Goal: Transaction & Acquisition: Book appointment/travel/reservation

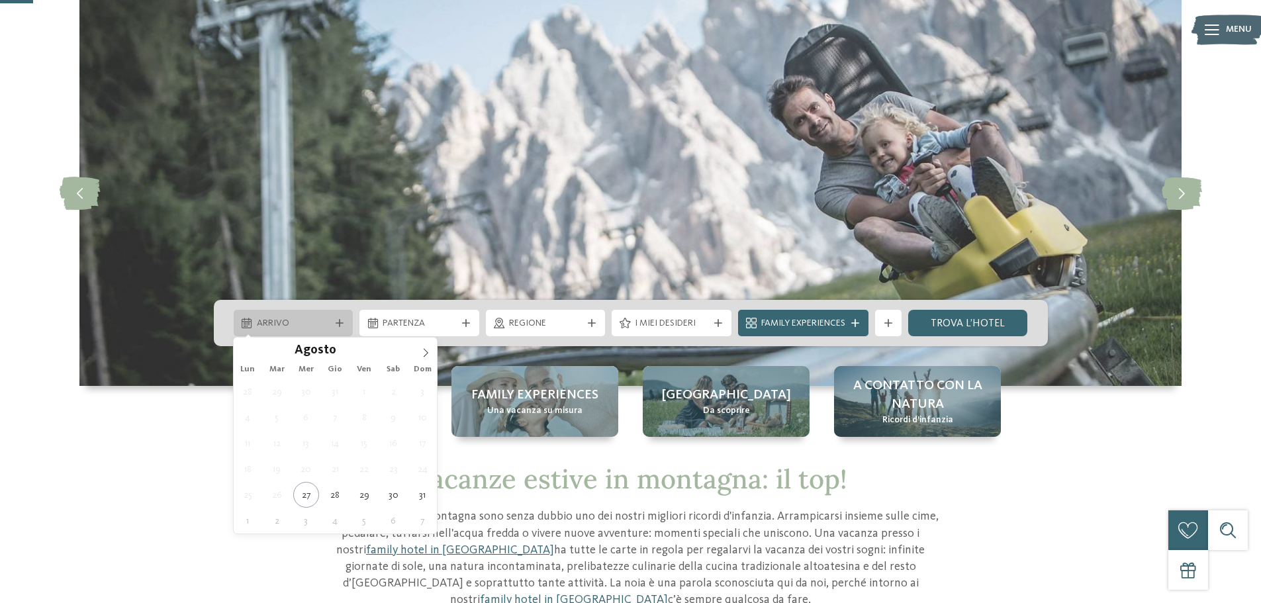
click at [325, 323] on span "Arrivo" at bounding box center [293, 323] width 73 height 13
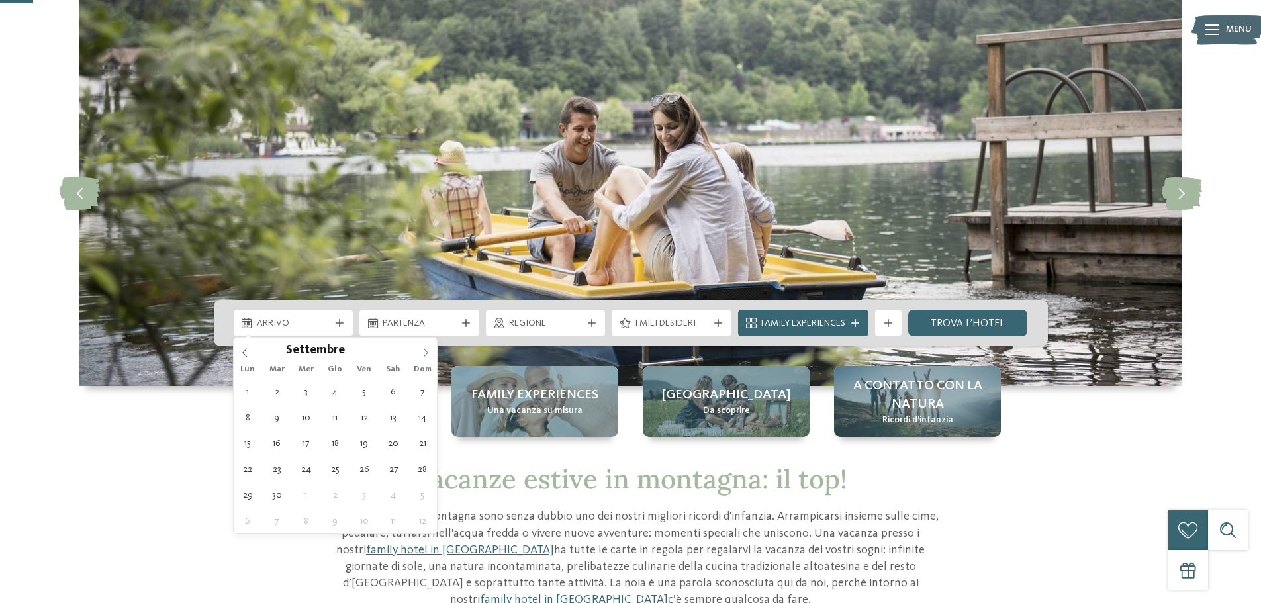
click at [428, 353] on icon at bounding box center [426, 352] width 5 height 9
type input "****"
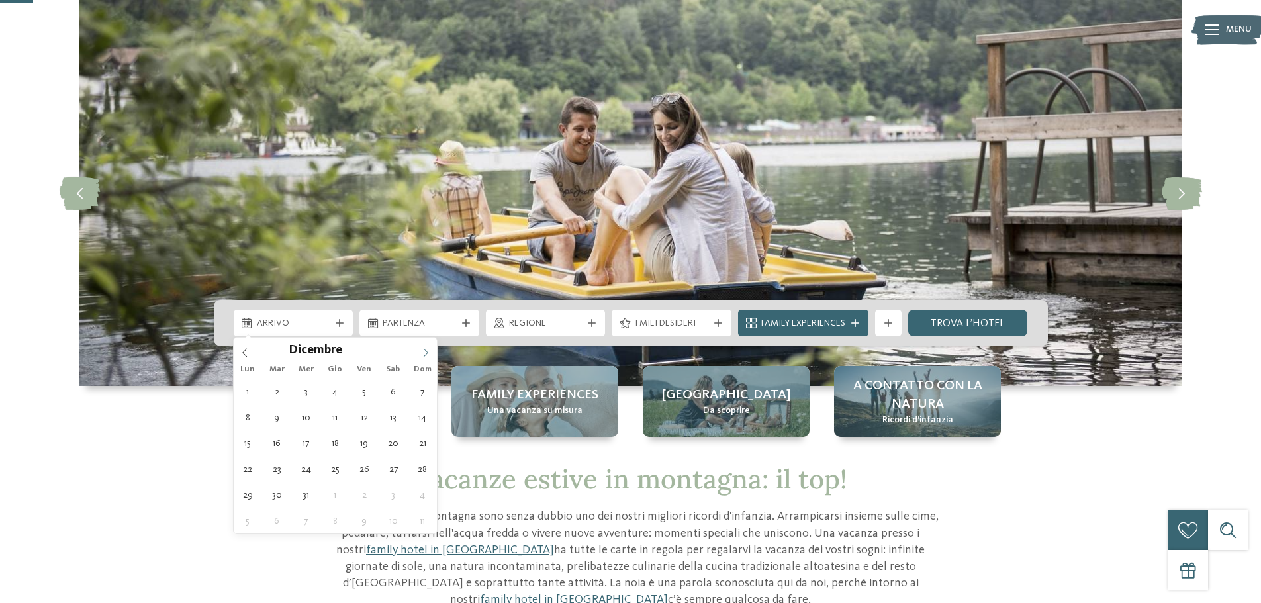
click at [428, 353] on icon at bounding box center [426, 352] width 5 height 9
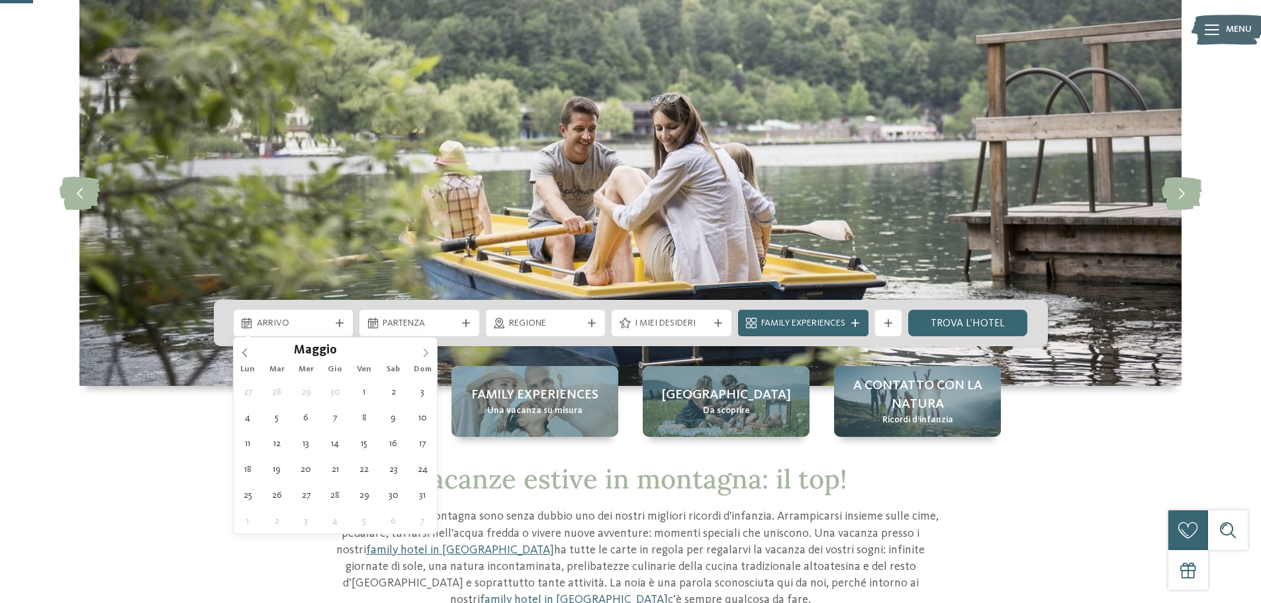
click at [428, 353] on icon at bounding box center [426, 352] width 5 height 9
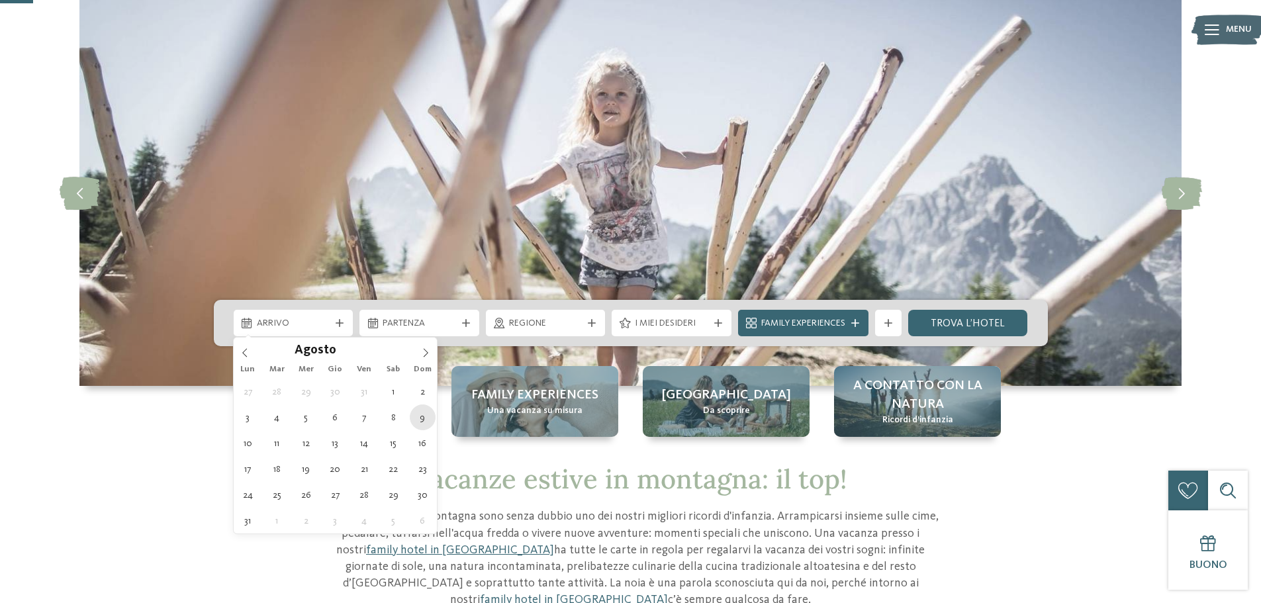
type div "[DATE]"
type input "****"
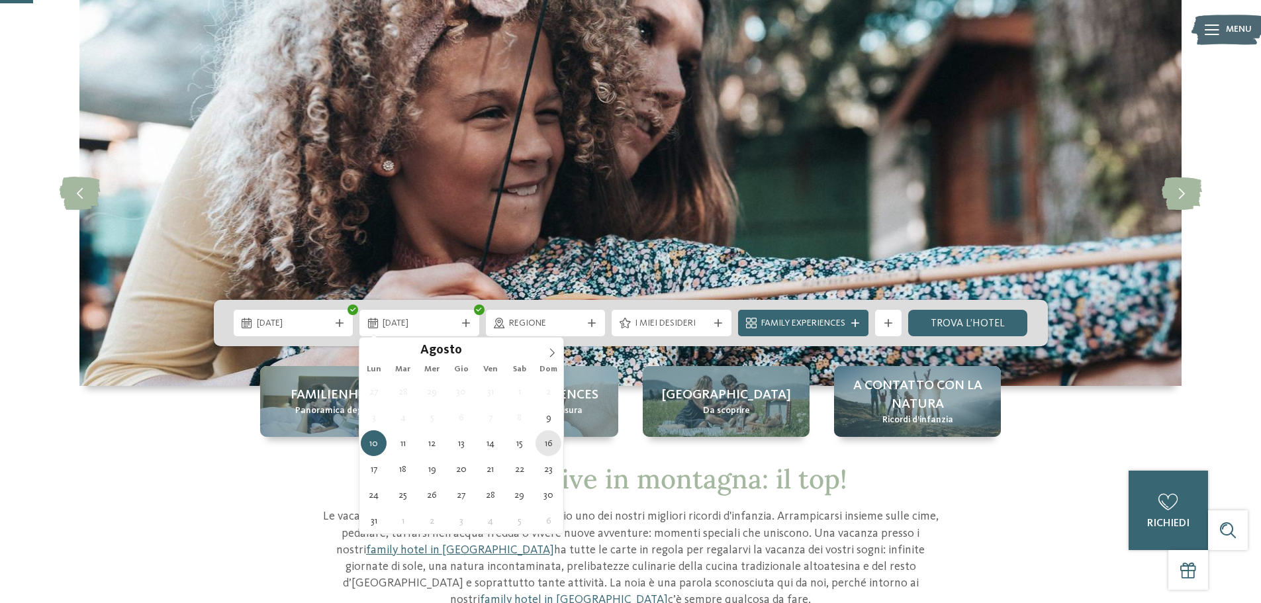
type div "[DATE]"
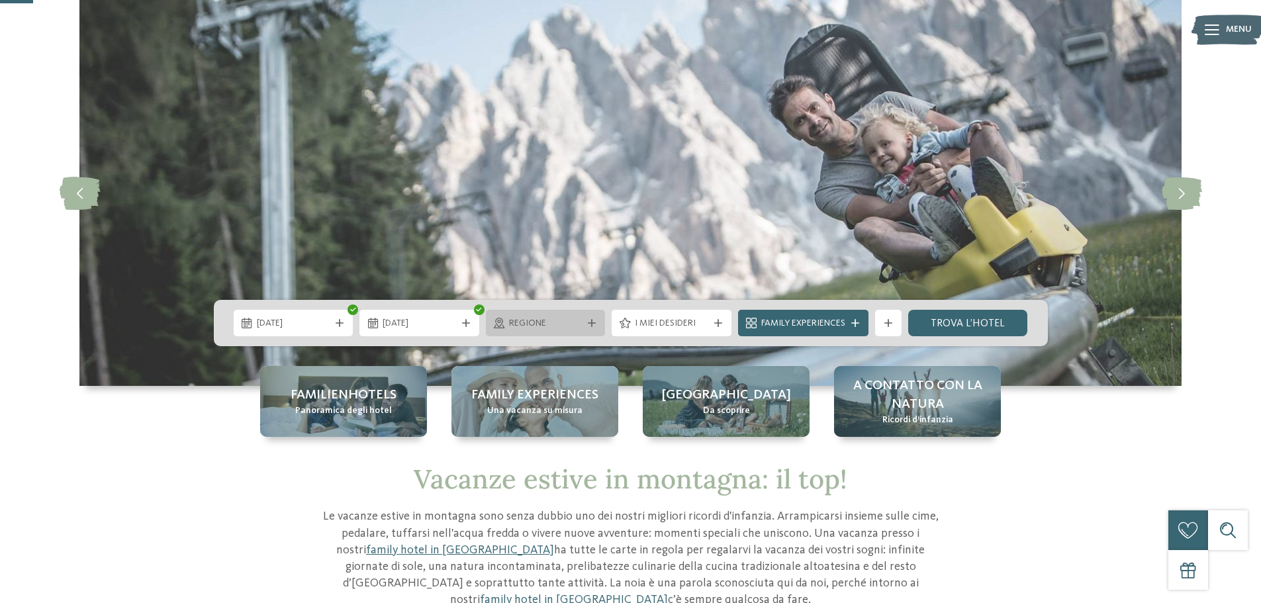
click at [536, 316] on div "Regione" at bounding box center [546, 323] width 80 height 15
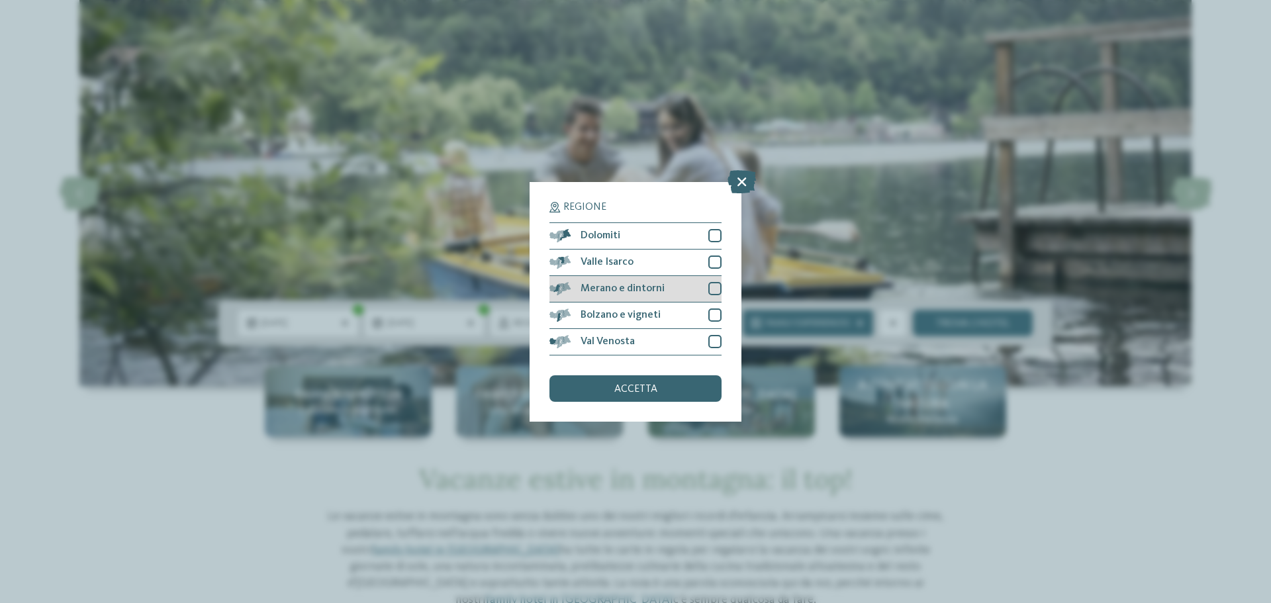
click at [713, 285] on div at bounding box center [714, 288] width 13 height 13
click at [663, 387] on div "accetta" at bounding box center [635, 388] width 172 height 26
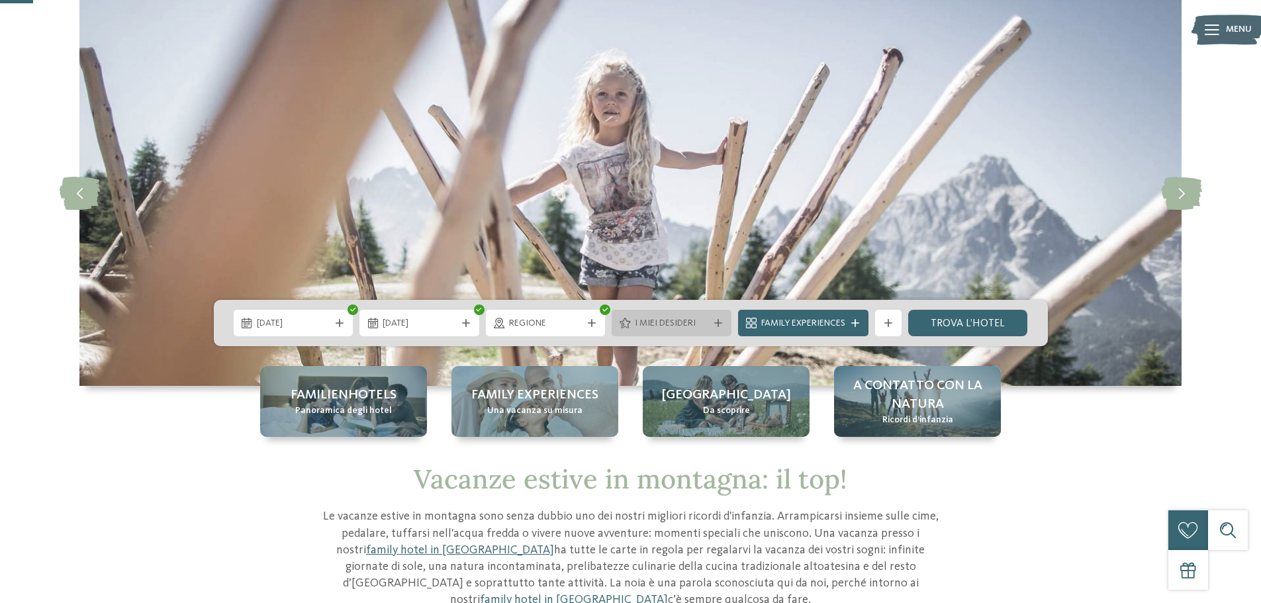
click at [679, 322] on span "I miei desideri" at bounding box center [671, 323] width 73 height 13
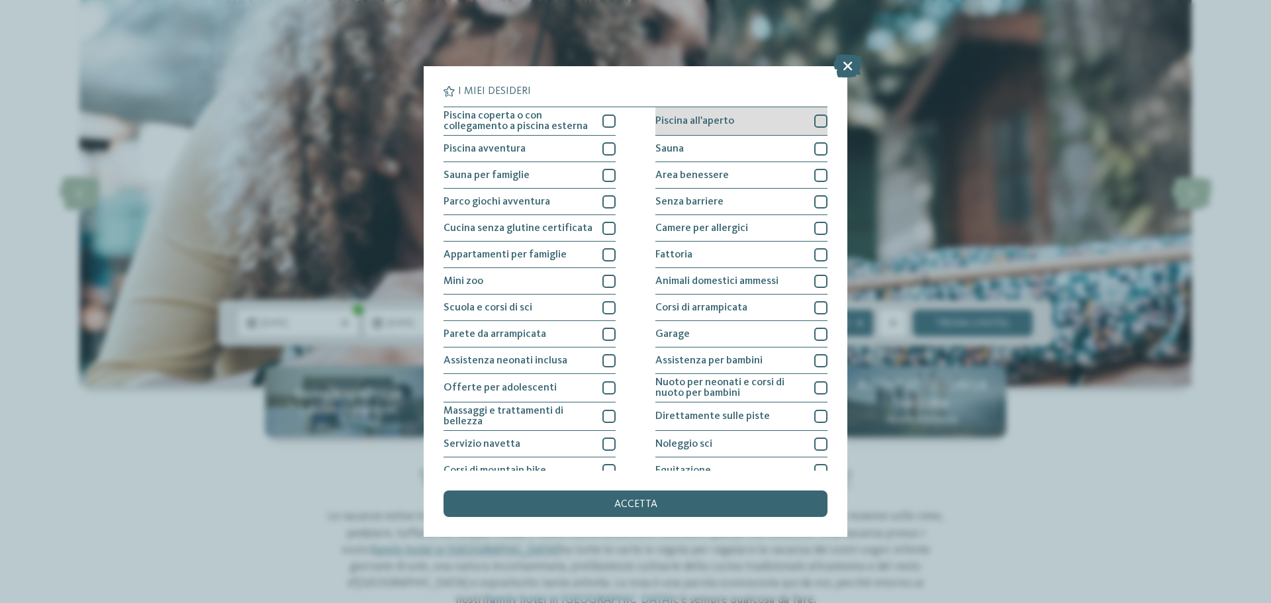
click at [818, 119] on div at bounding box center [820, 121] width 13 height 13
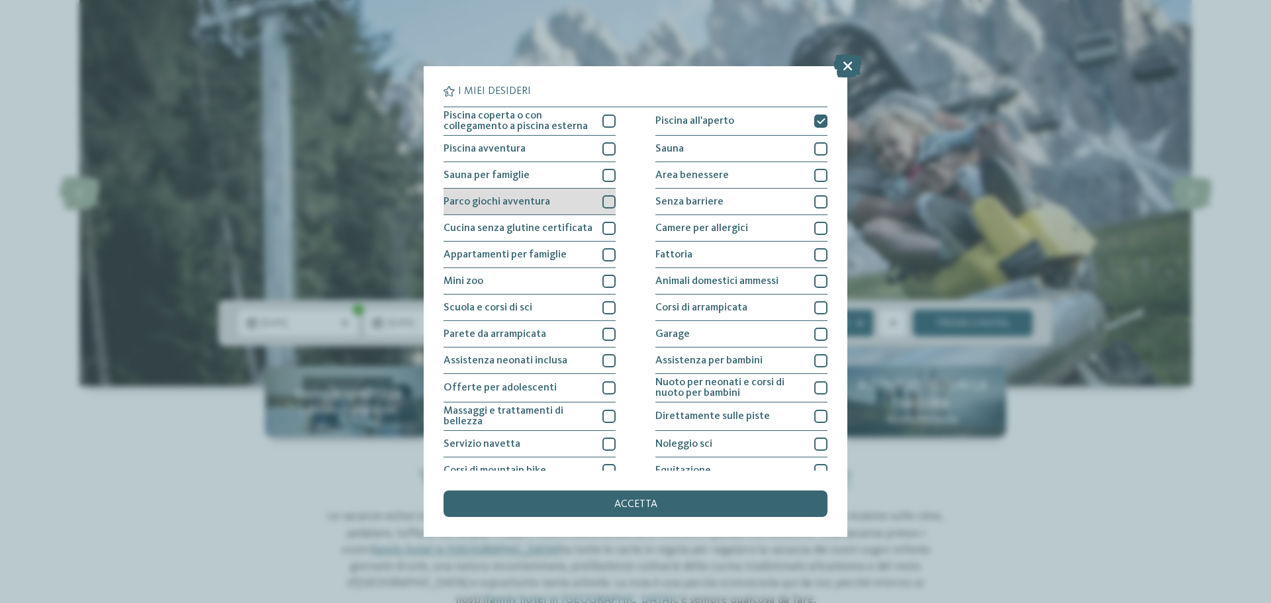
click at [607, 201] on div at bounding box center [608, 201] width 13 height 13
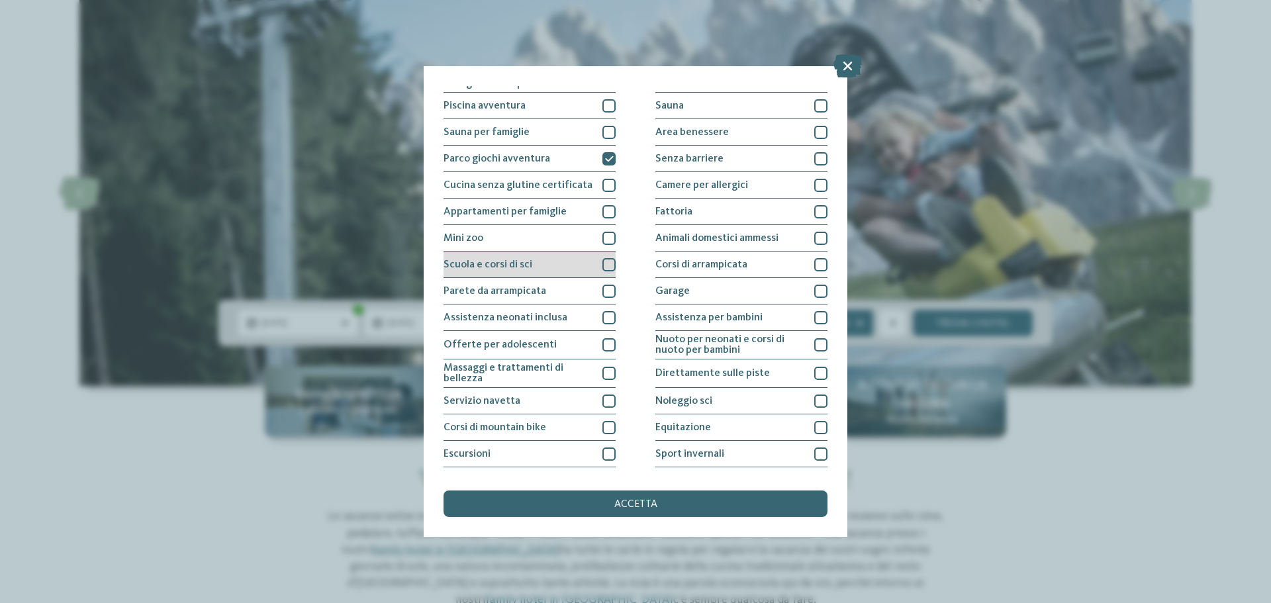
scroll to position [66, 0]
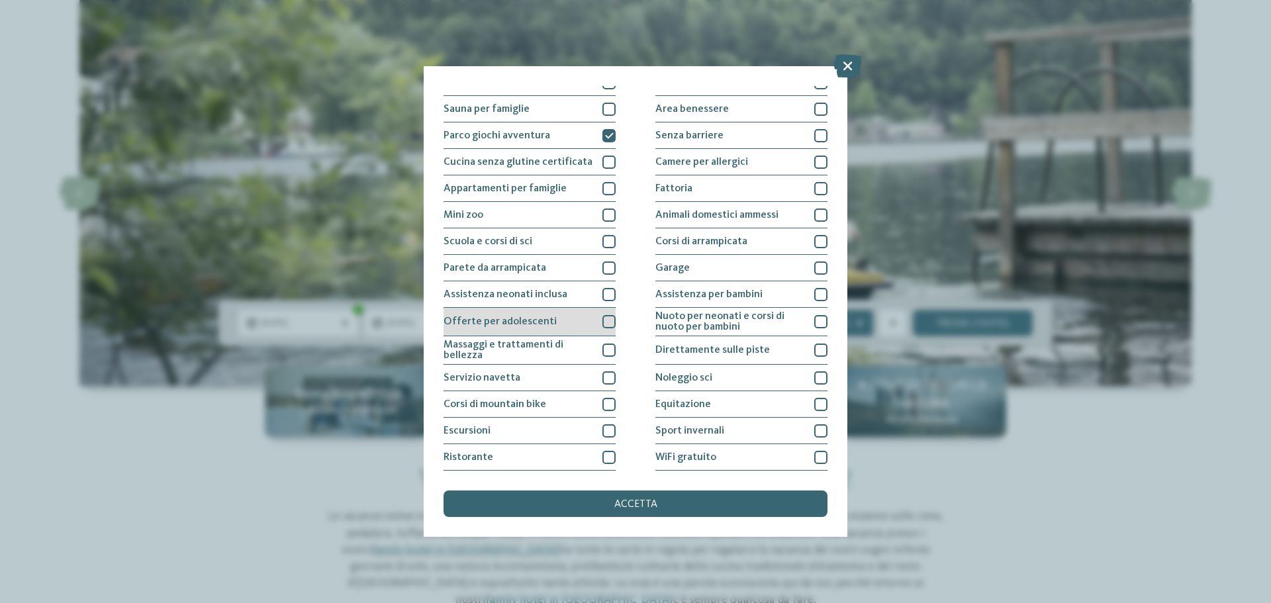
click at [606, 318] on div at bounding box center [608, 321] width 13 height 13
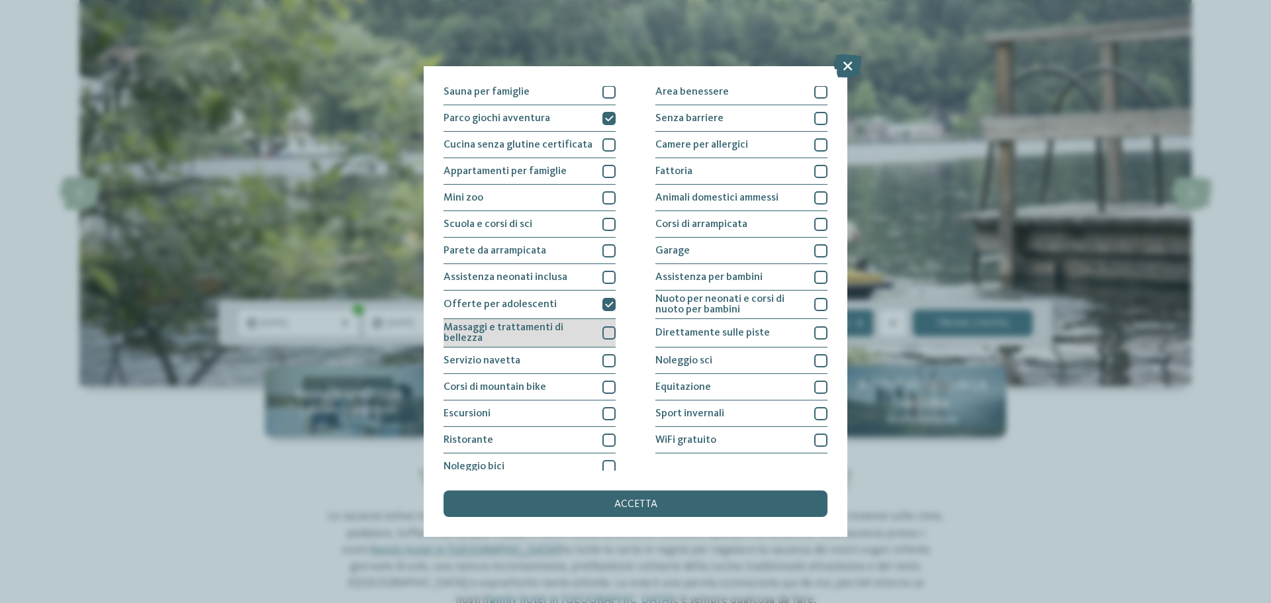
scroll to position [93, 0]
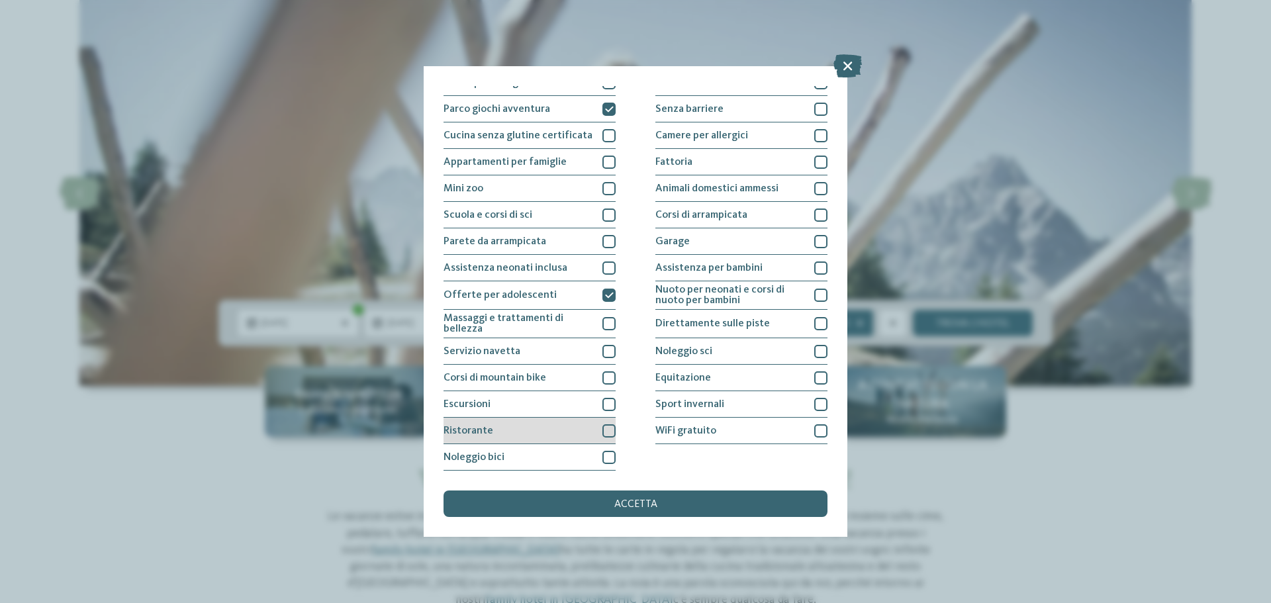
click at [603, 430] on div at bounding box center [608, 430] width 13 height 13
click at [604, 453] on div at bounding box center [608, 457] width 13 height 13
click at [814, 431] on div at bounding box center [820, 430] width 13 height 13
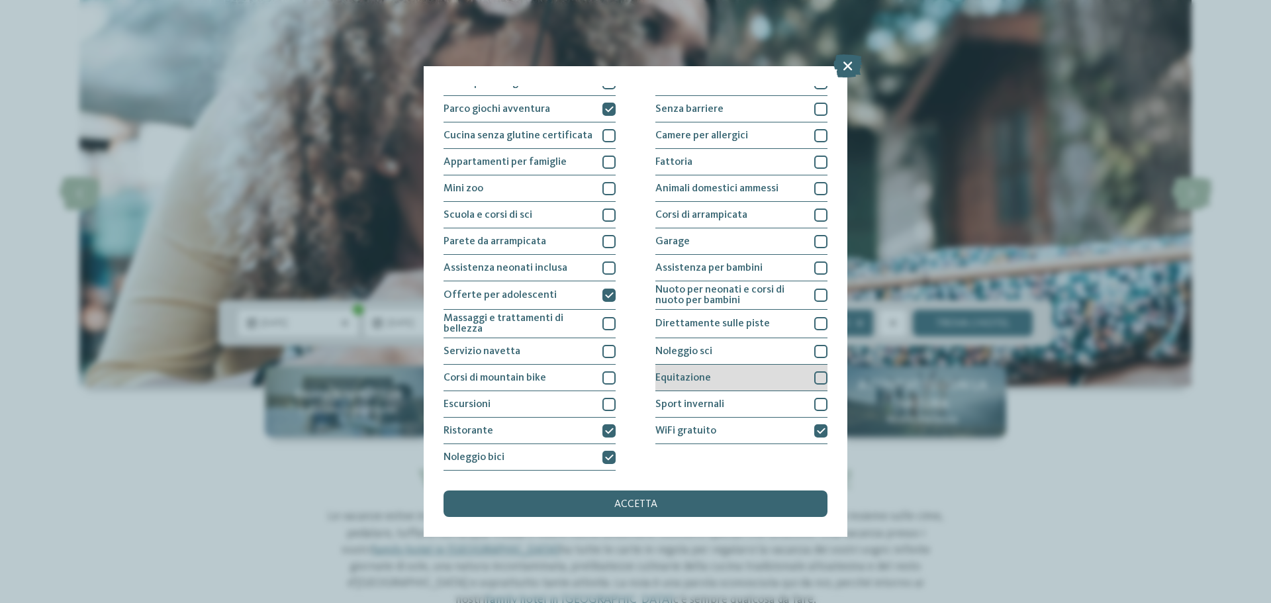
click at [814, 373] on div at bounding box center [820, 377] width 13 height 13
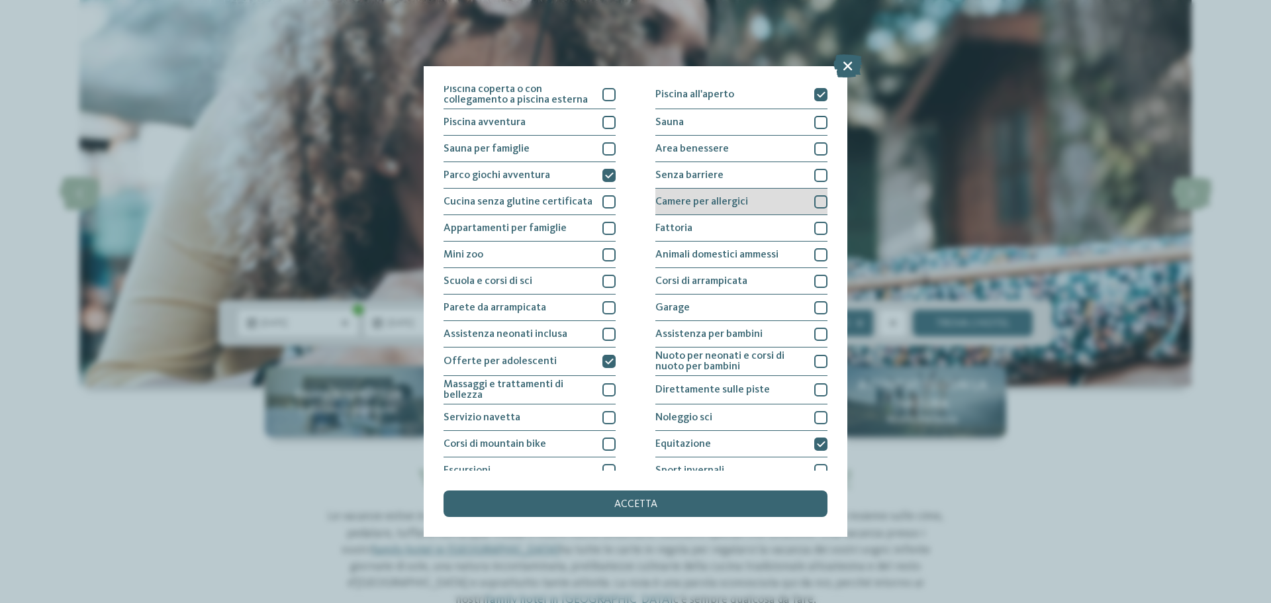
scroll to position [0, 0]
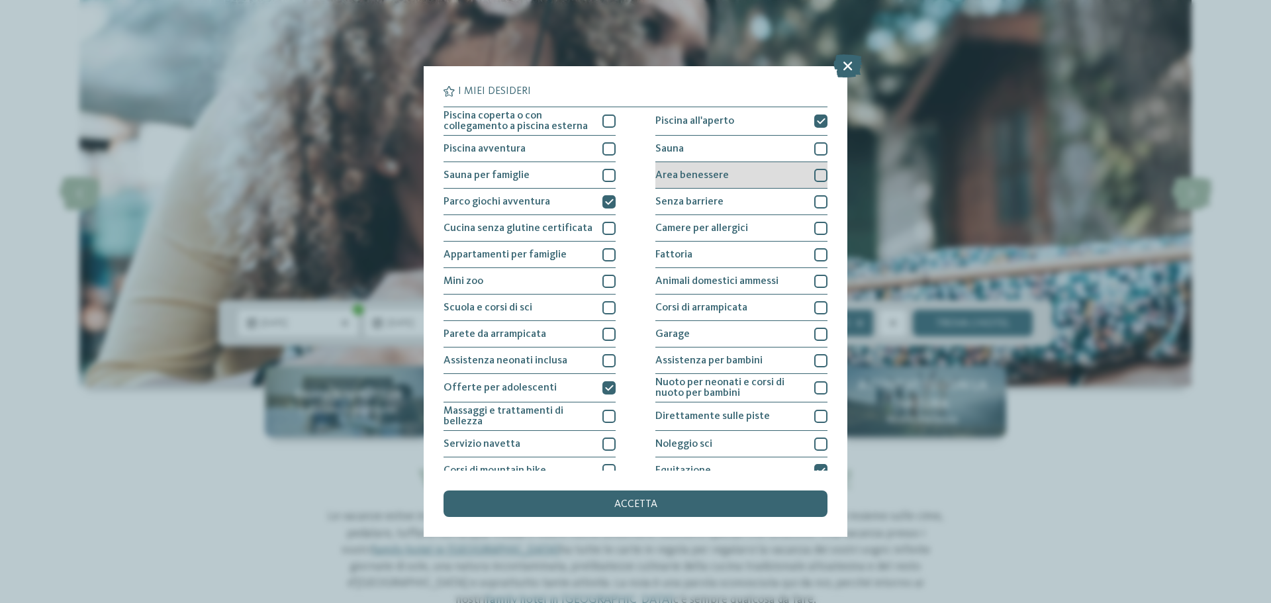
click at [814, 173] on div at bounding box center [820, 175] width 13 height 13
click at [645, 497] on div "accetta" at bounding box center [636, 504] width 384 height 26
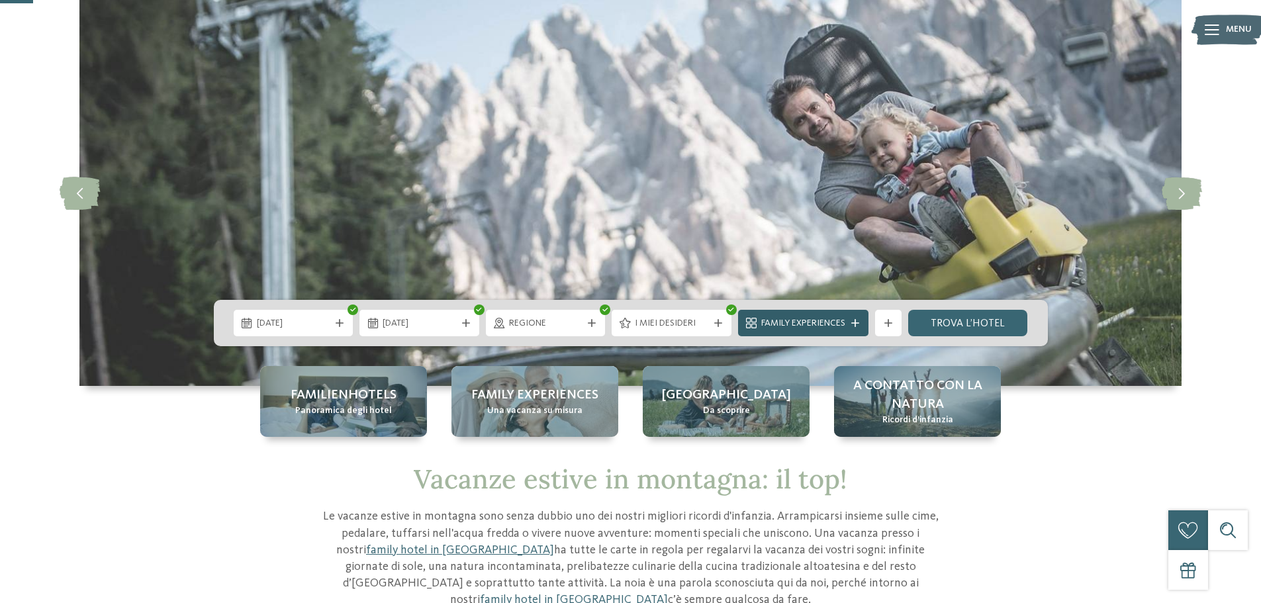
click at [797, 323] on span "Family Experiences" at bounding box center [803, 323] width 84 height 13
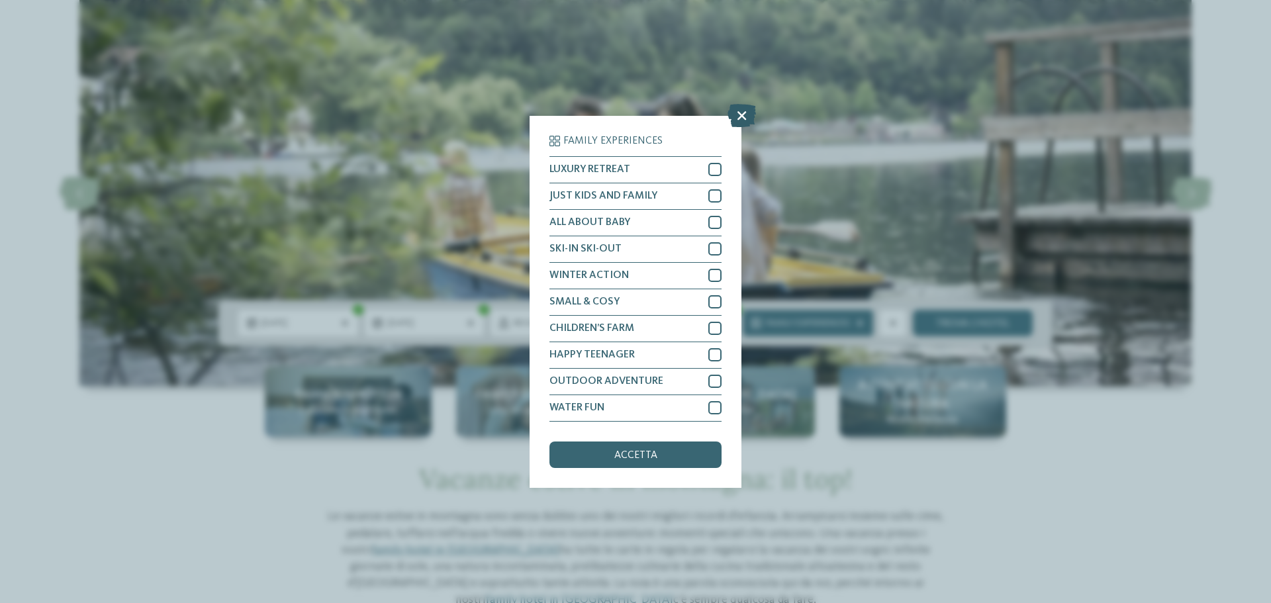
click at [743, 117] on icon at bounding box center [741, 114] width 28 height 23
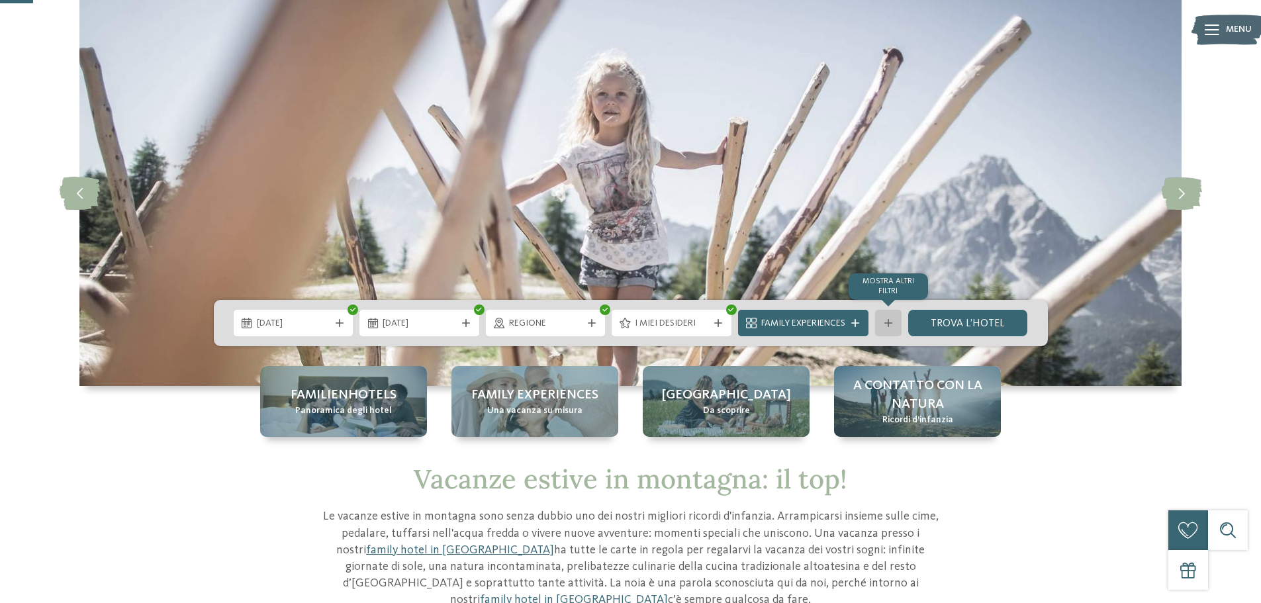
click at [894, 324] on div at bounding box center [888, 323] width 13 height 8
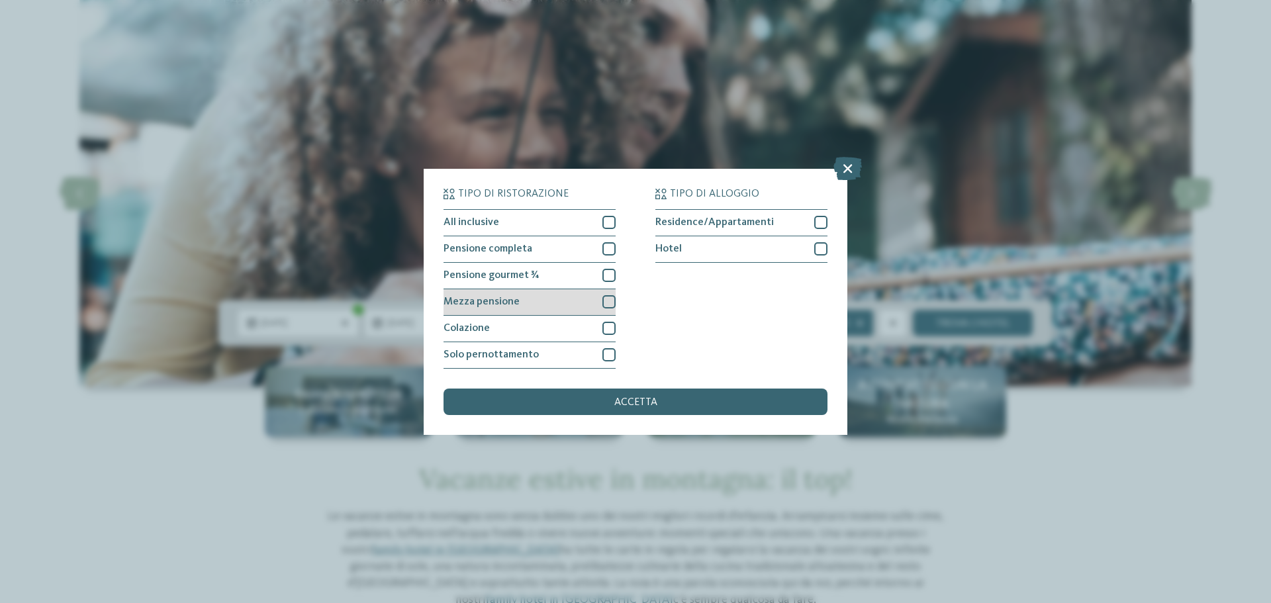
click at [607, 303] on div at bounding box center [608, 301] width 13 height 13
click at [706, 397] on div "accetta" at bounding box center [636, 402] width 384 height 26
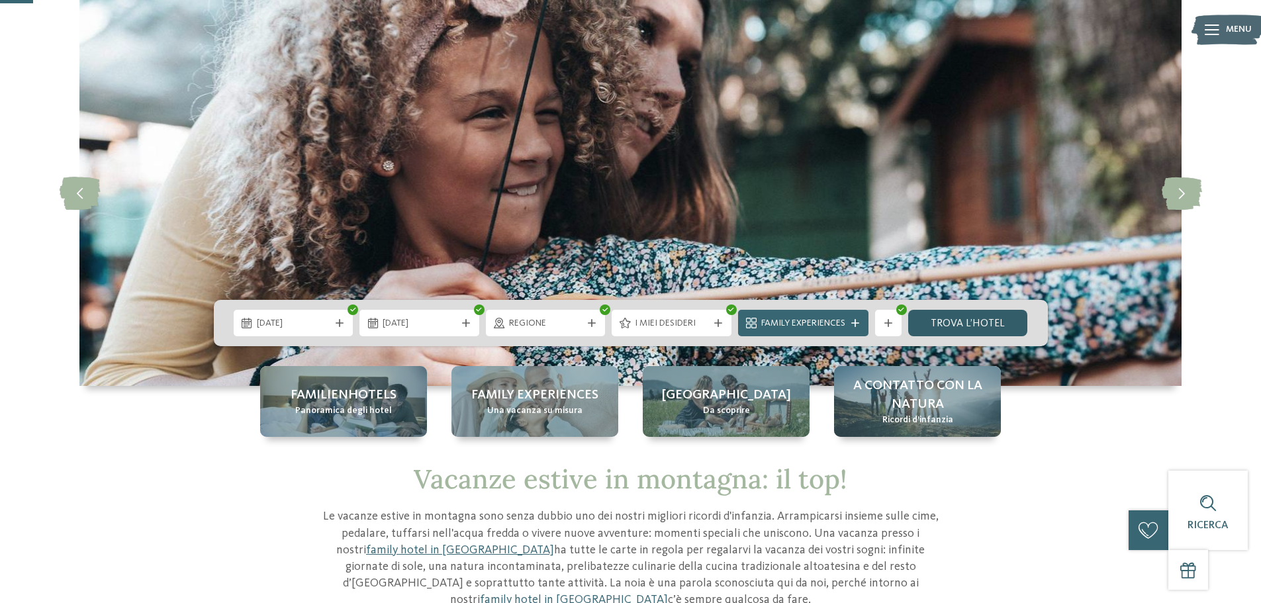
click at [951, 323] on link "trova l’hotel" at bounding box center [968, 323] width 120 height 26
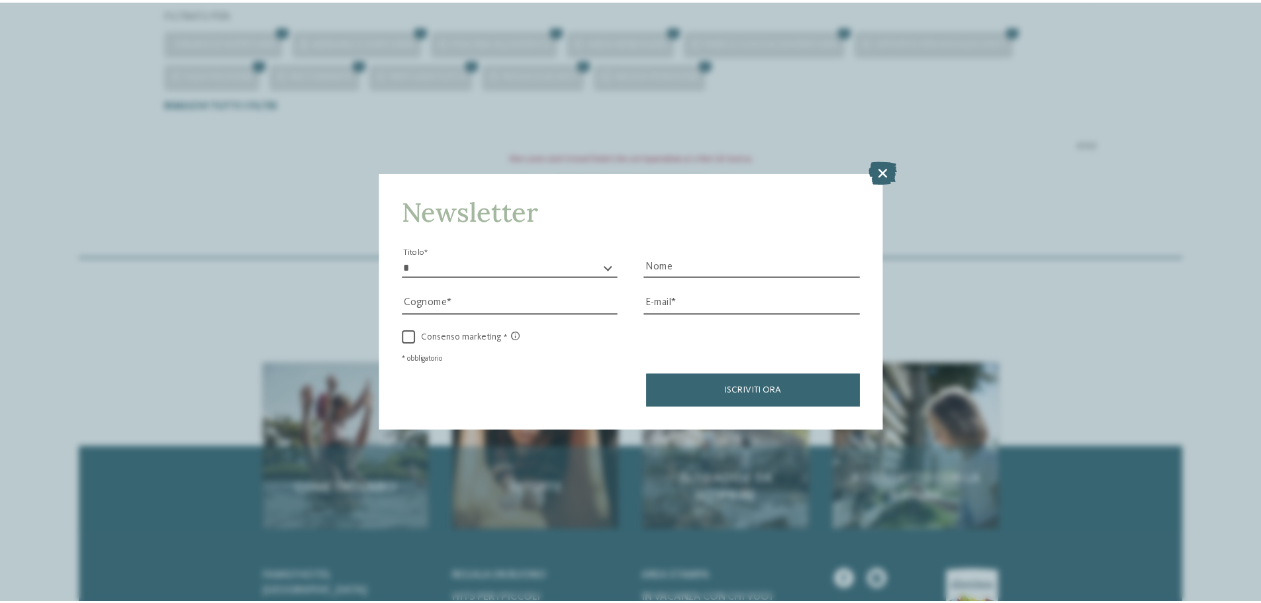
scroll to position [467, 0]
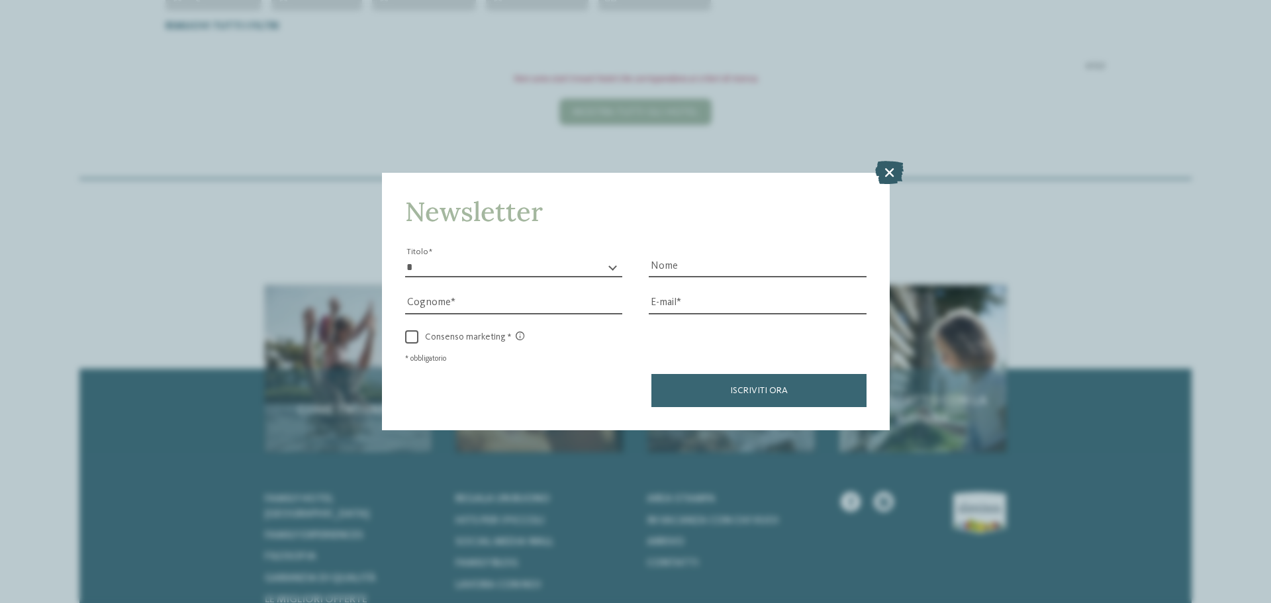
click at [890, 168] on icon at bounding box center [889, 172] width 28 height 23
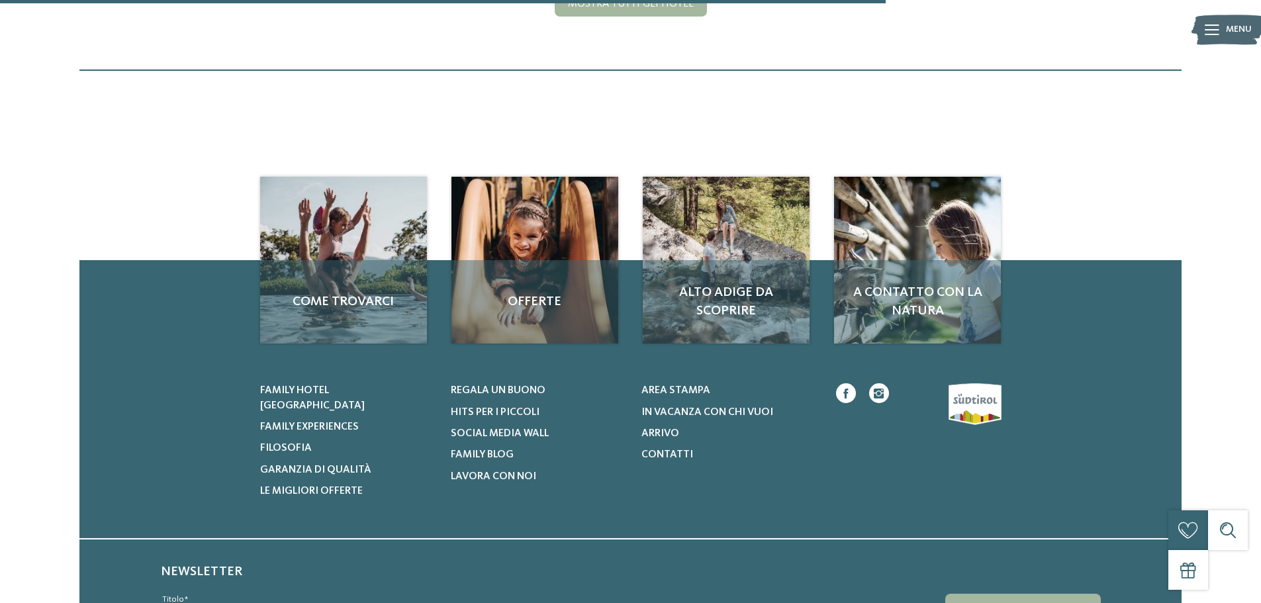
scroll to position [600, 0]
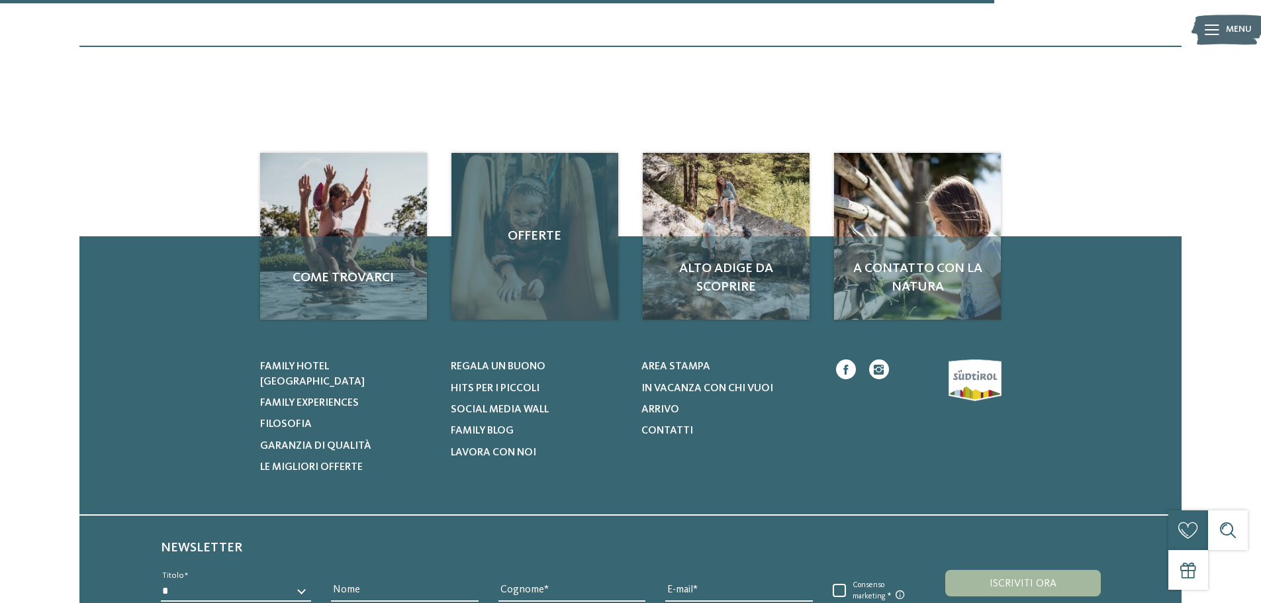
click at [531, 238] on span "Offerte" at bounding box center [535, 236] width 140 height 19
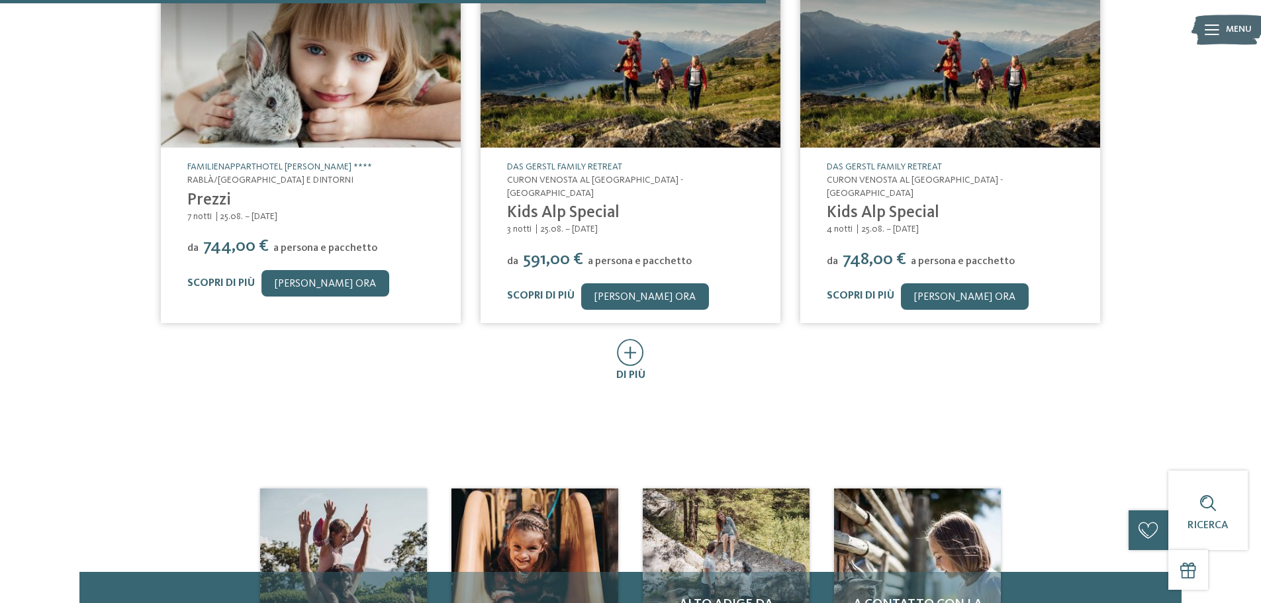
scroll to position [728, 0]
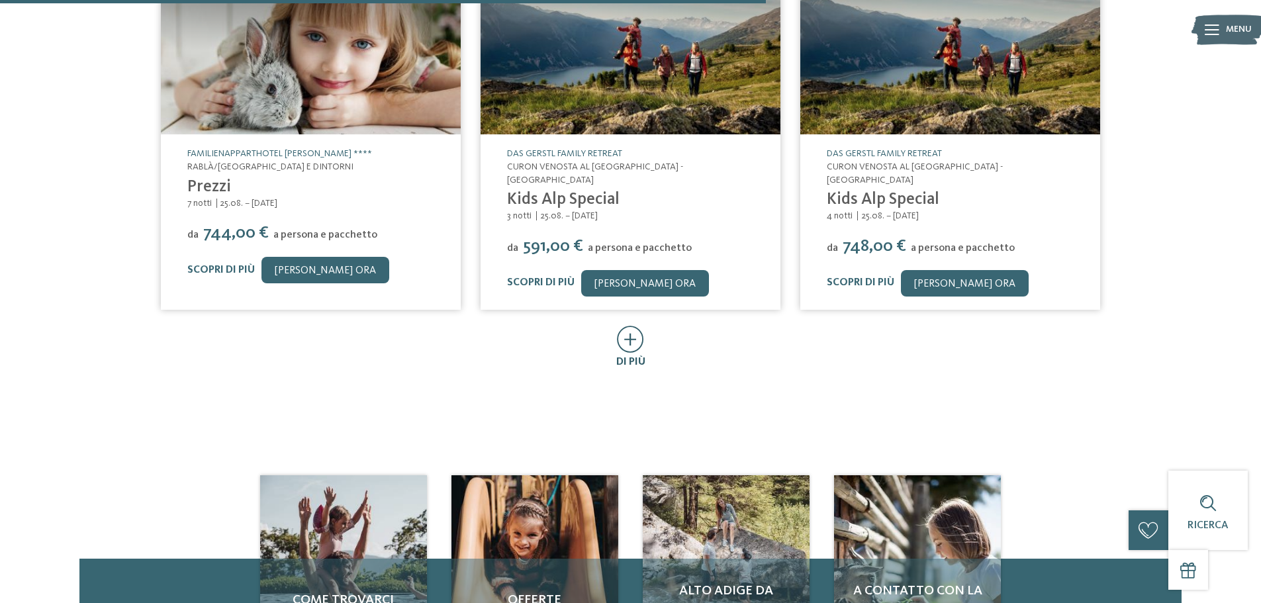
click at [627, 330] on icon at bounding box center [630, 339] width 27 height 27
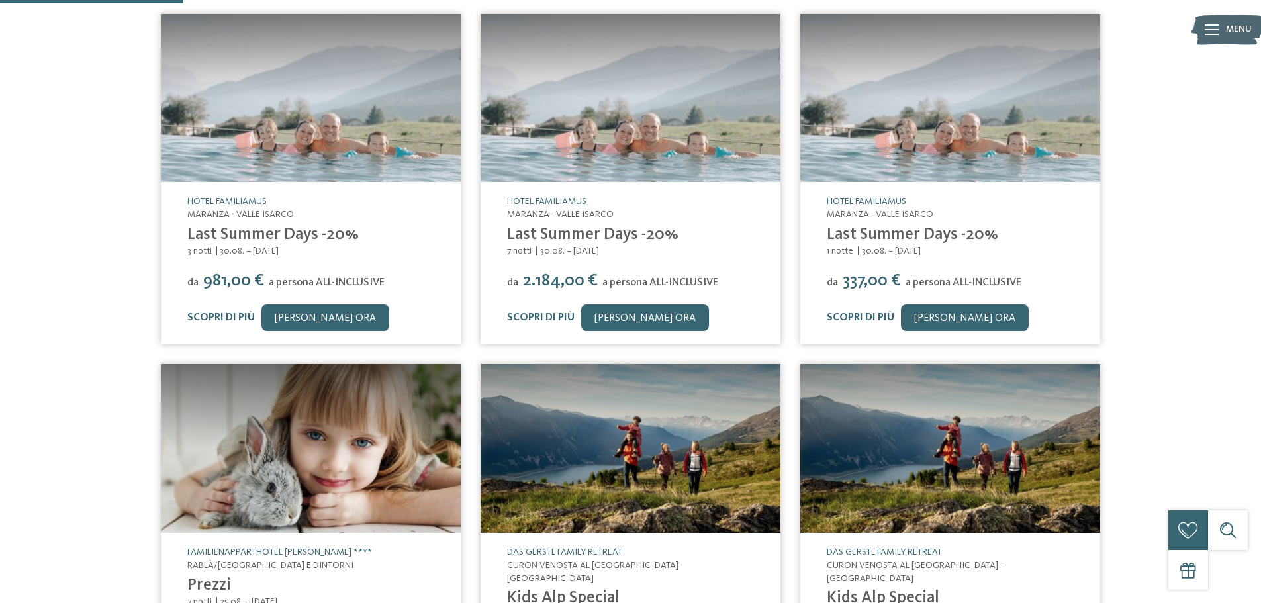
scroll to position [132, 0]
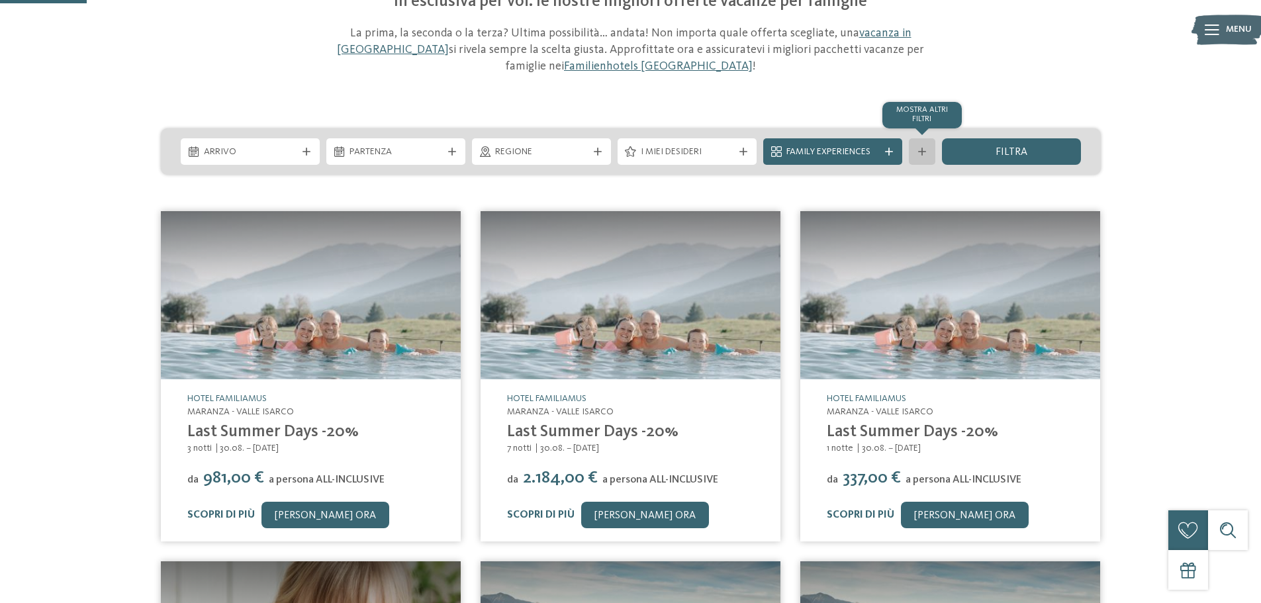
click at [919, 146] on div "mostra altri filtri" at bounding box center [922, 151] width 26 height 26
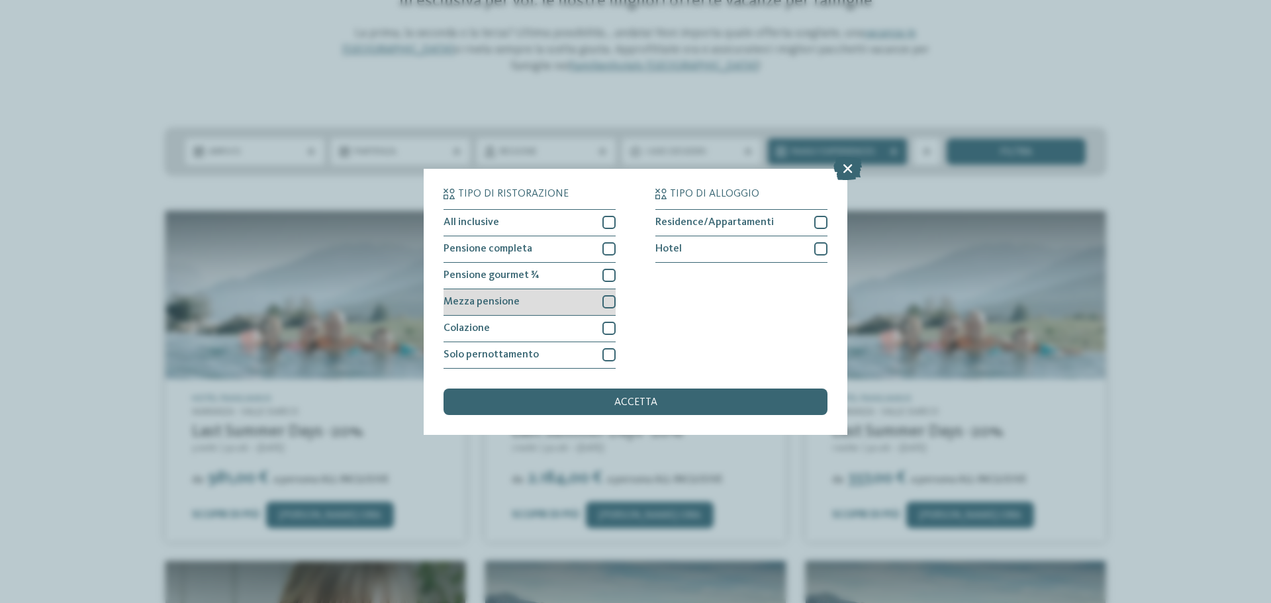
click at [614, 299] on div at bounding box center [608, 301] width 13 height 13
click at [645, 402] on span "accetta" at bounding box center [635, 402] width 43 height 11
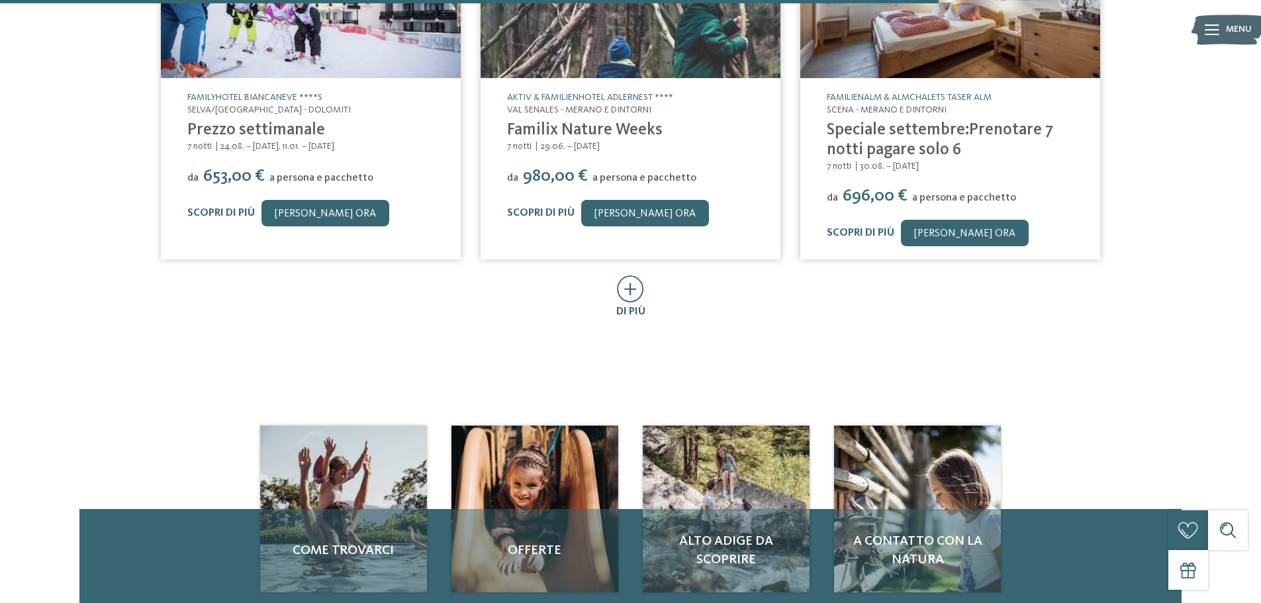
scroll to position [1003, 0]
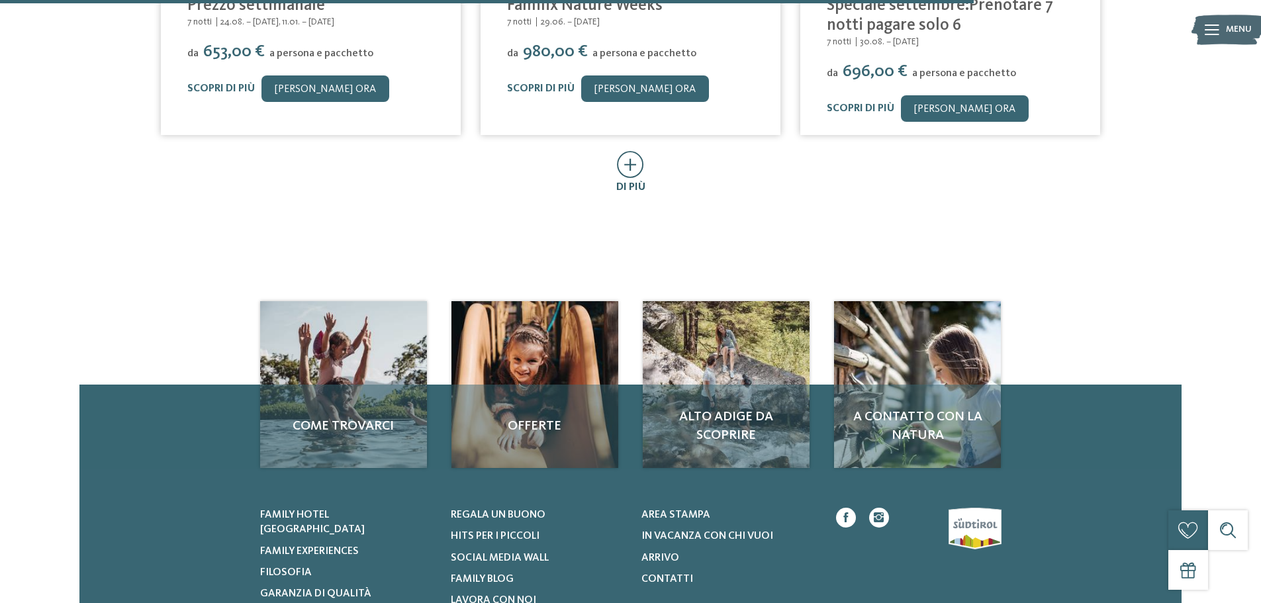
click at [628, 151] on icon at bounding box center [630, 164] width 27 height 27
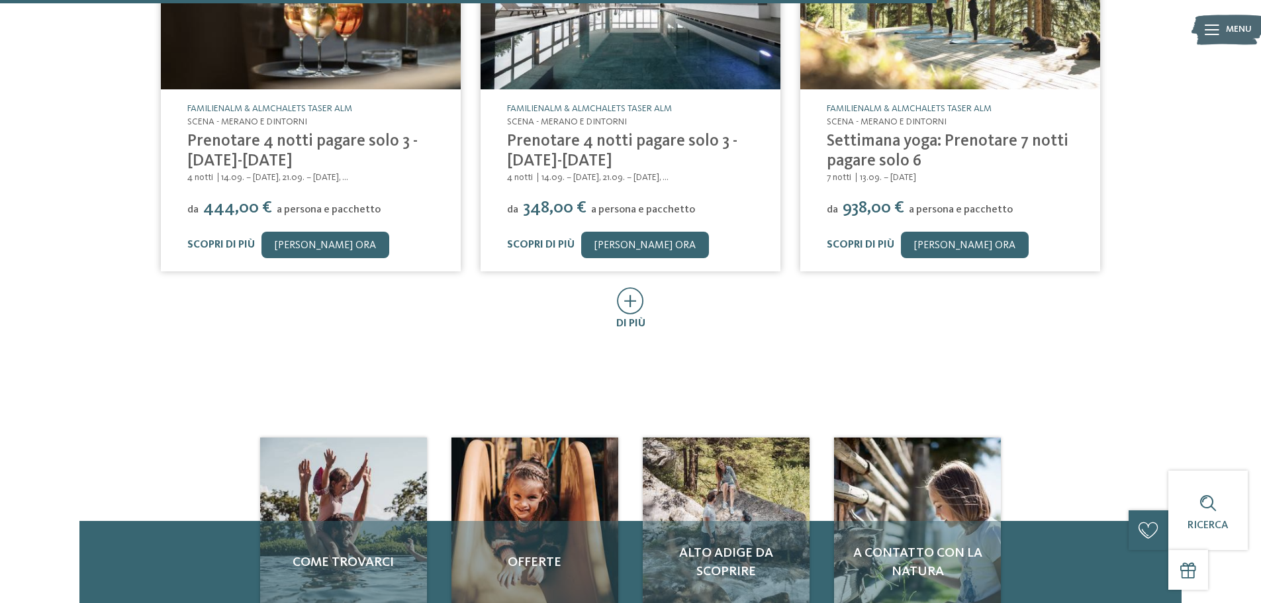
scroll to position [1665, 0]
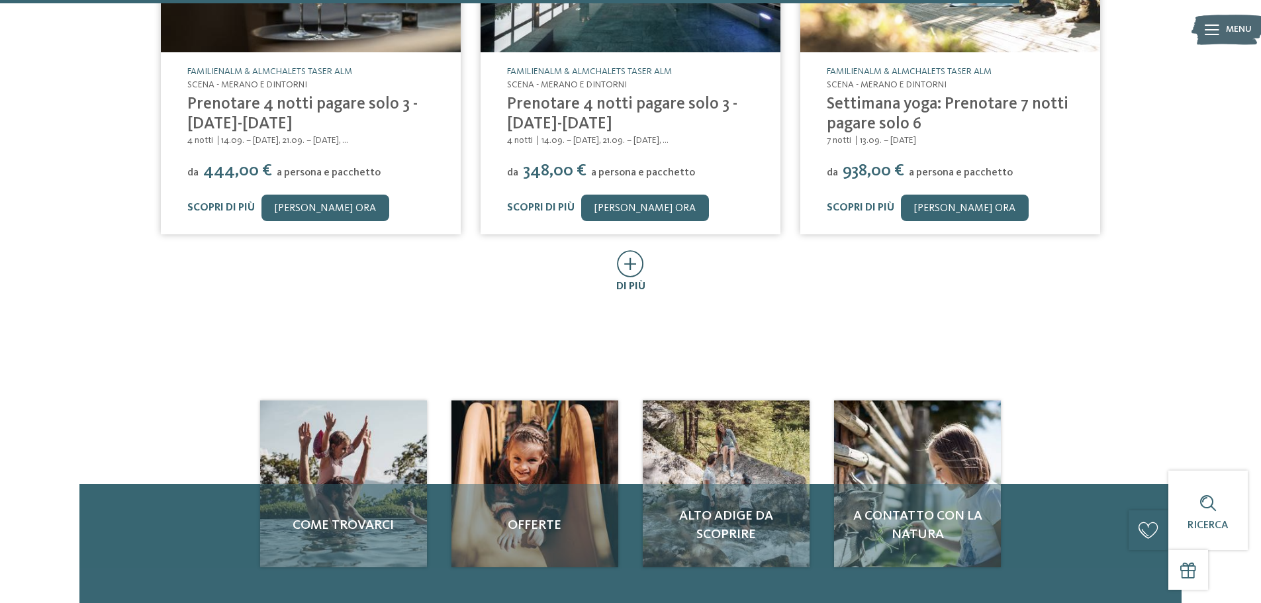
click at [634, 256] on icon at bounding box center [630, 263] width 27 height 27
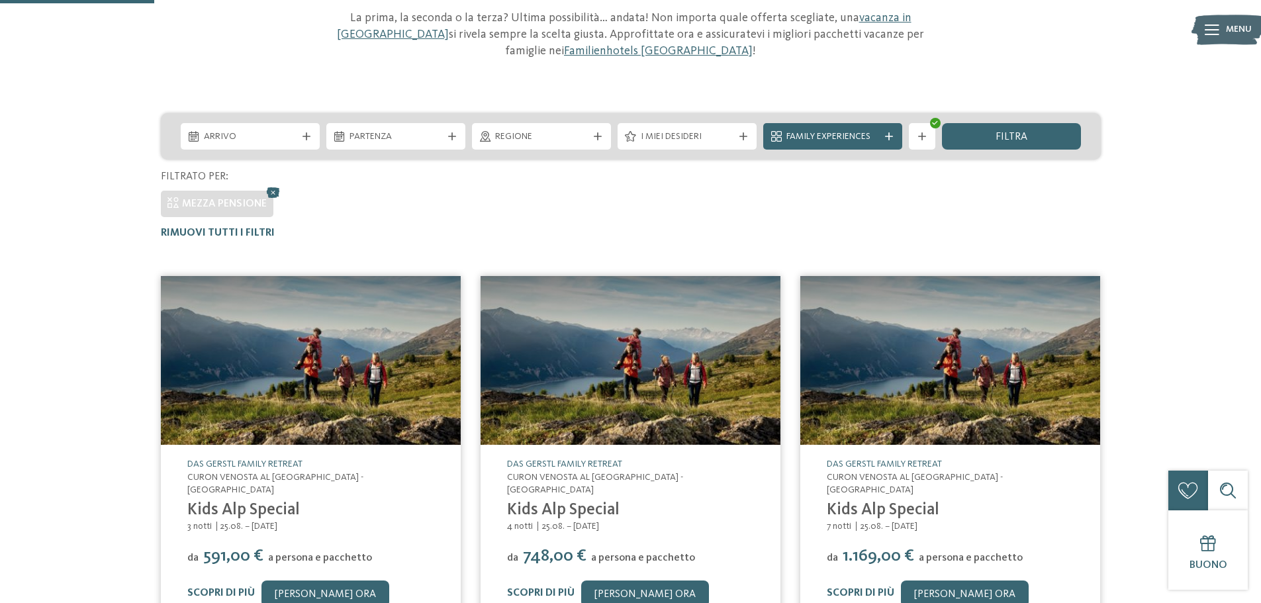
scroll to position [0, 0]
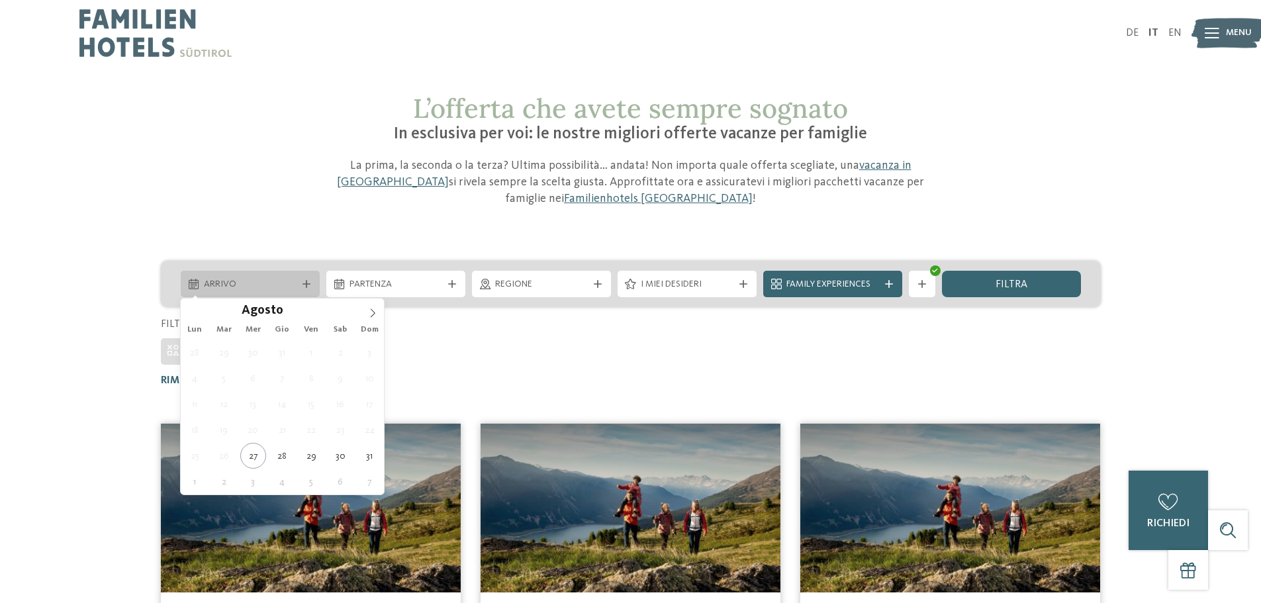
click at [281, 285] on span "Arrivo" at bounding box center [250, 284] width 93 height 13
click at [371, 313] on icon at bounding box center [372, 312] width 9 height 9
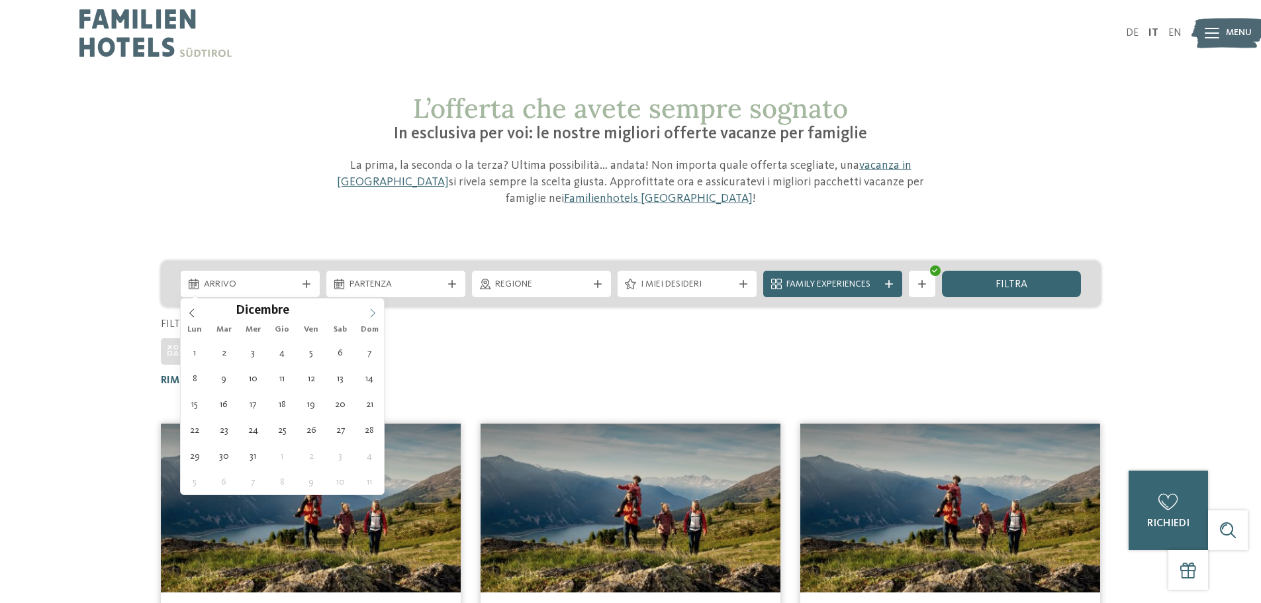
type input "****"
click at [371, 313] on icon at bounding box center [372, 312] width 9 height 9
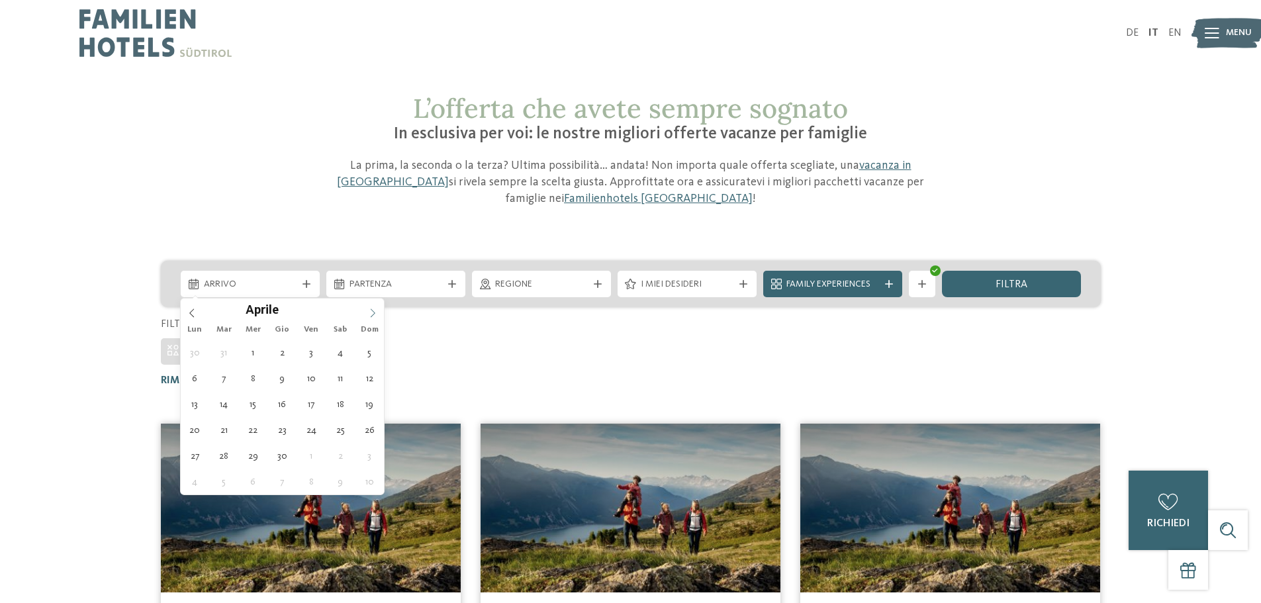
click at [371, 313] on icon at bounding box center [372, 312] width 9 height 9
type div "[DATE]"
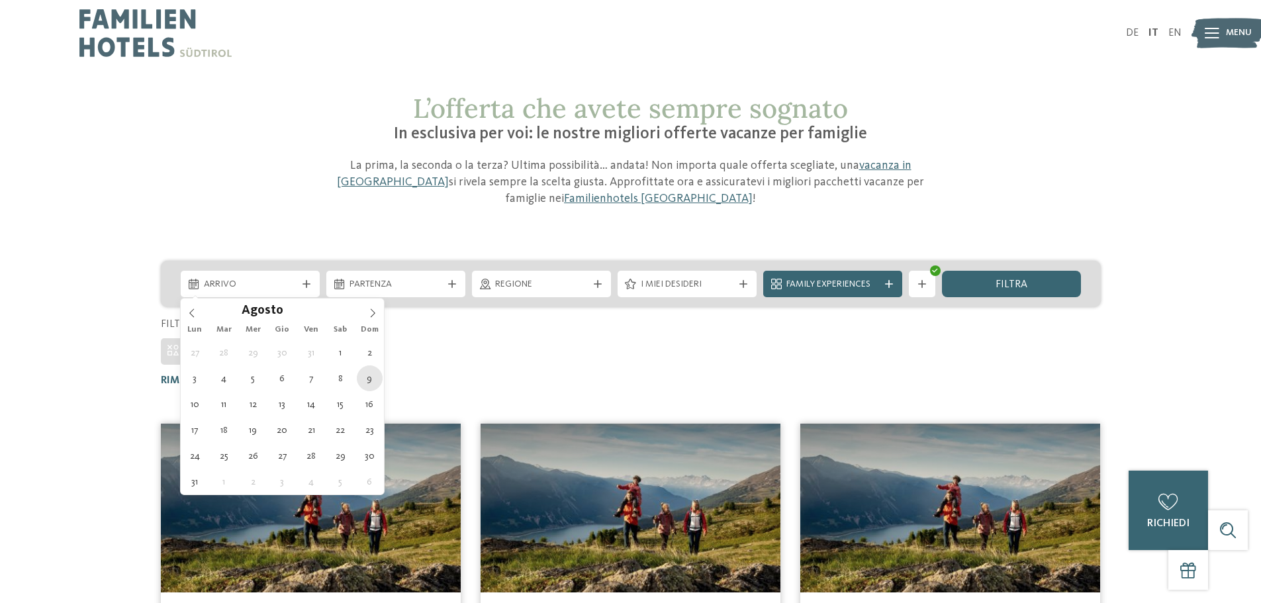
type input "****"
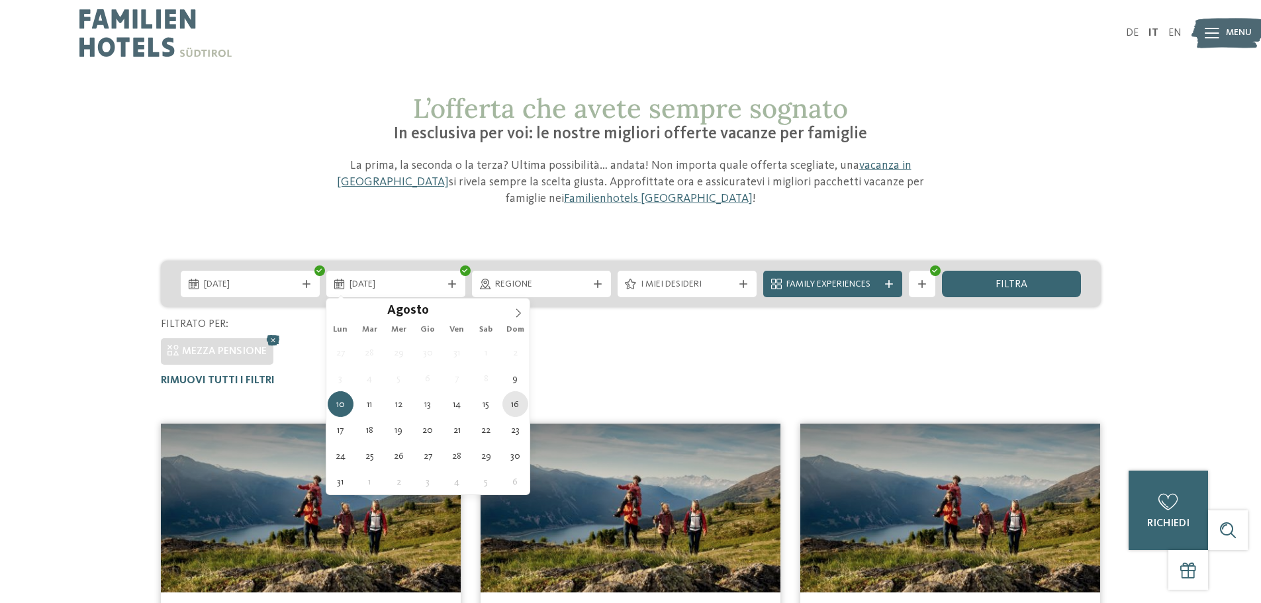
type div "[DATE]"
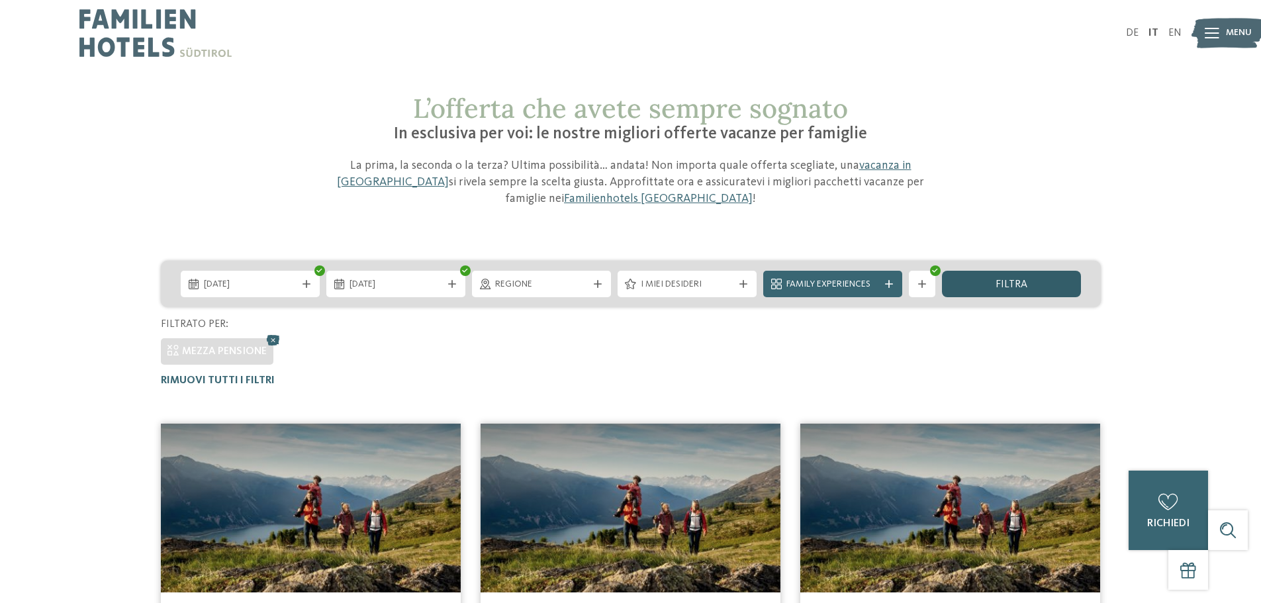
click at [1000, 275] on div "filtra" at bounding box center [1011, 284] width 139 height 26
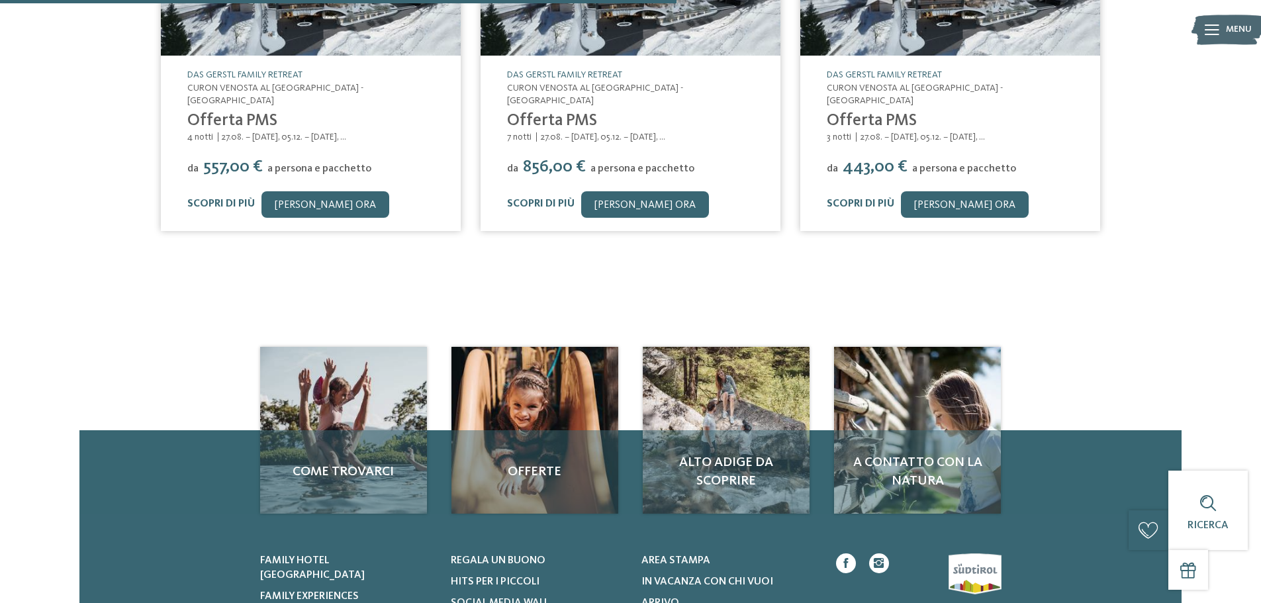
scroll to position [539, 0]
